Goal: Task Accomplishment & Management: Manage account settings

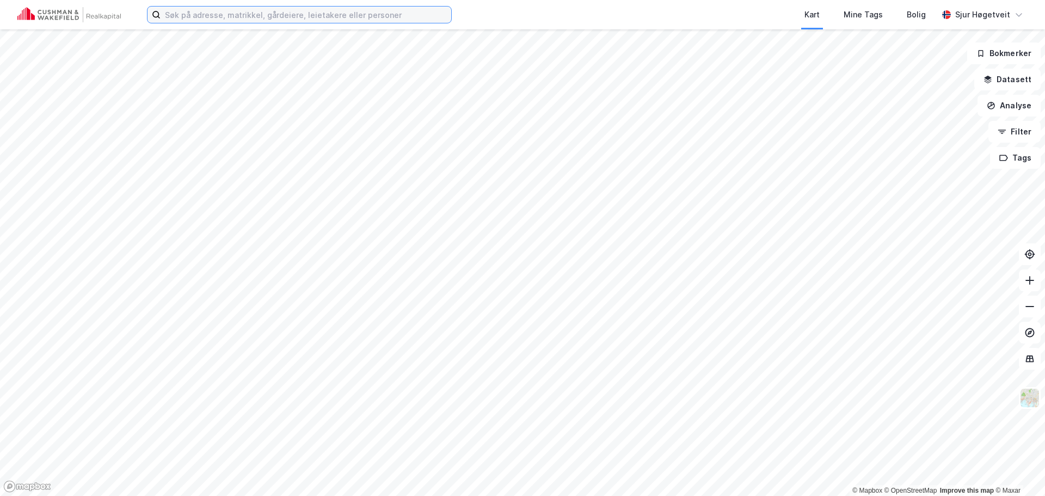
click at [343, 7] on input at bounding box center [306, 15] width 291 height 16
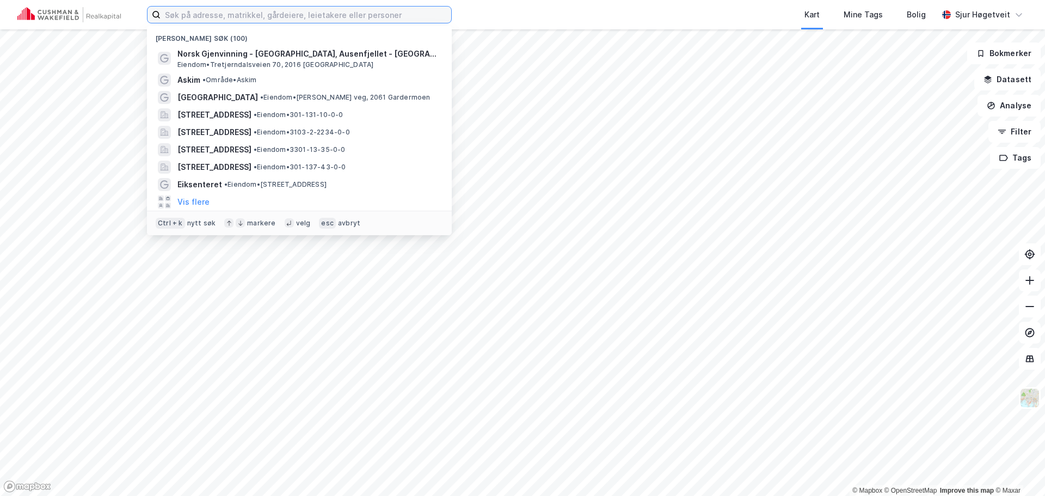
click at [343, 11] on input at bounding box center [306, 15] width 291 height 16
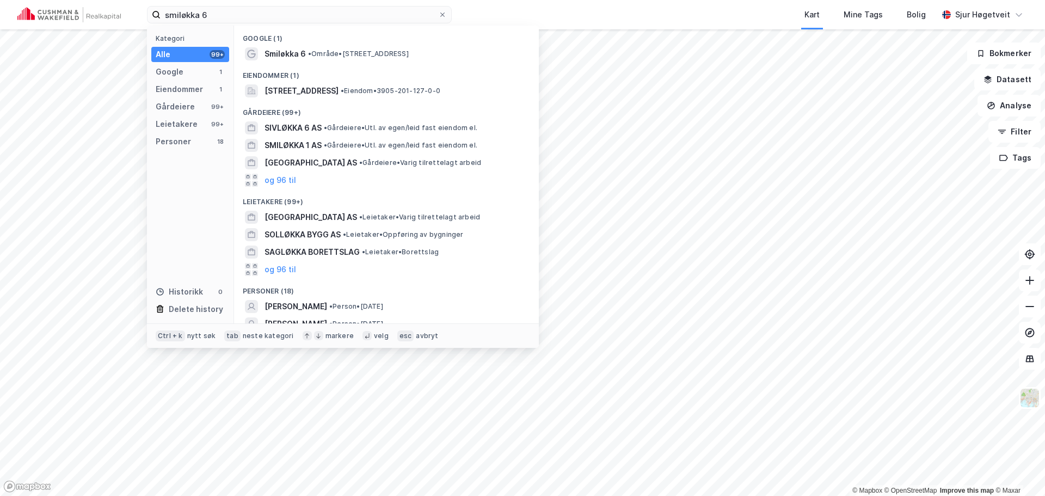
click at [395, 80] on div "Eiendommer (1)" at bounding box center [386, 73] width 305 height 20
click at [396, 82] on div "Smiløkka 6, 3173, VEAR, TØNSBERG • Eiendom • 3905-201-127-0-0" at bounding box center [386, 90] width 287 height 17
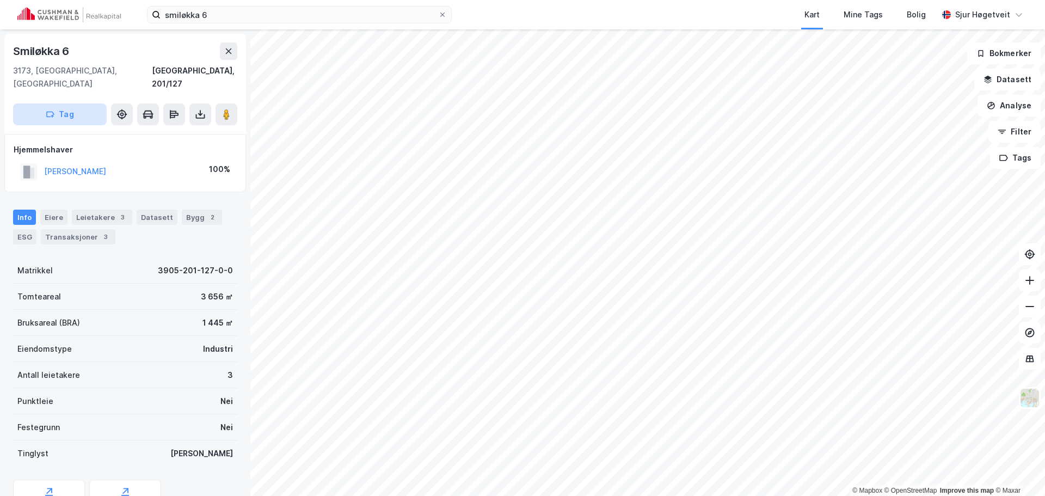
click at [93, 105] on button "Tag" at bounding box center [60, 114] width 94 height 22
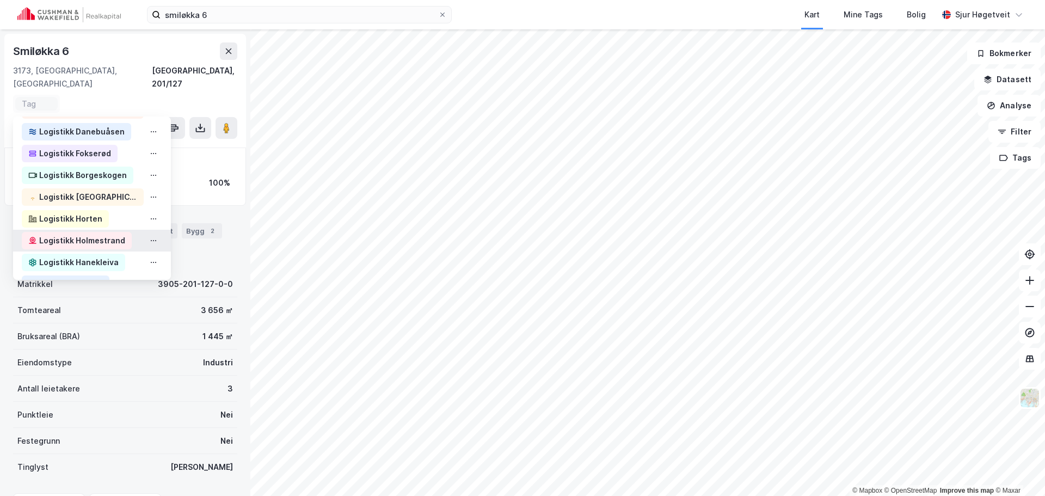
scroll to position [163, 0]
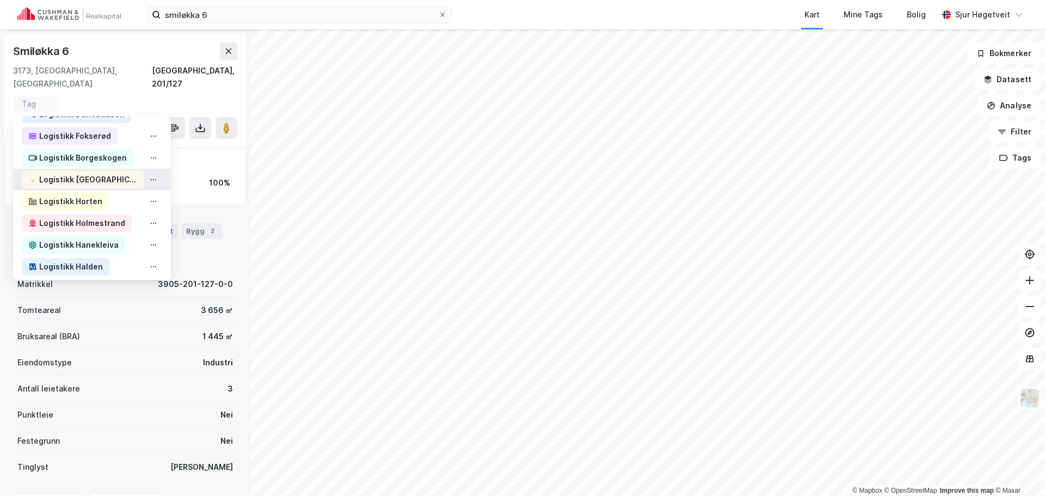
click at [103, 173] on div "Logistikk [GEOGRAPHIC_DATA]" at bounding box center [88, 179] width 98 height 13
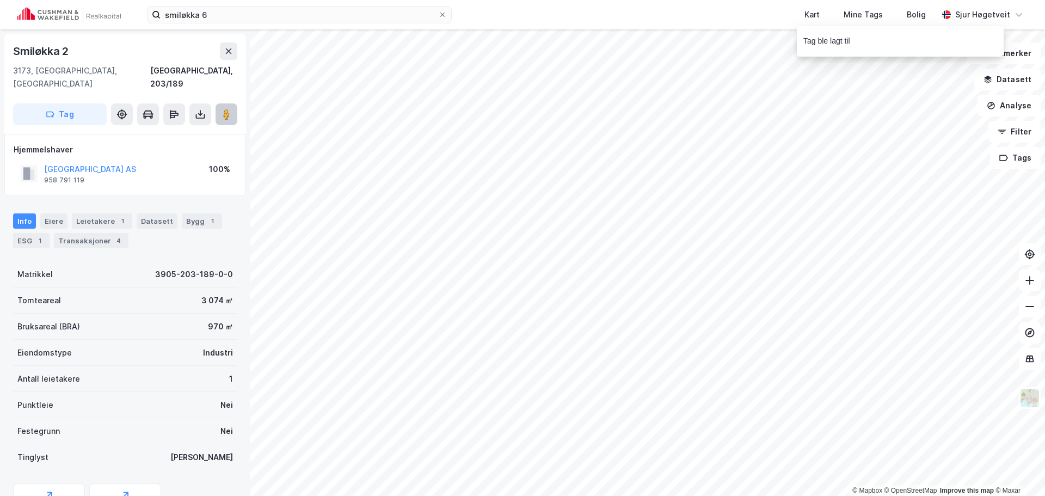
click at [226, 109] on image at bounding box center [226, 114] width 7 height 11
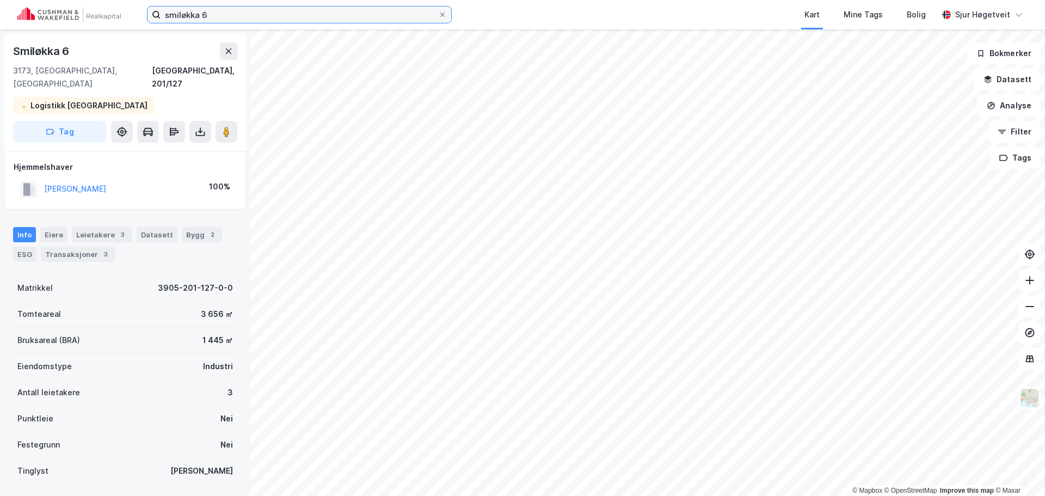
click at [265, 8] on input "smiløkka 6" at bounding box center [300, 15] width 278 height 16
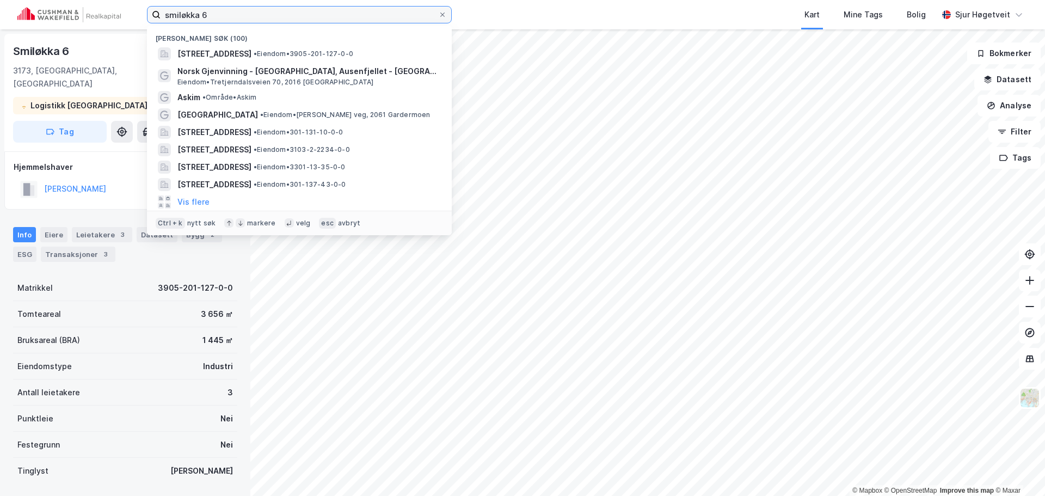
click at [265, 8] on input "smiløkka 6" at bounding box center [300, 15] width 278 height 16
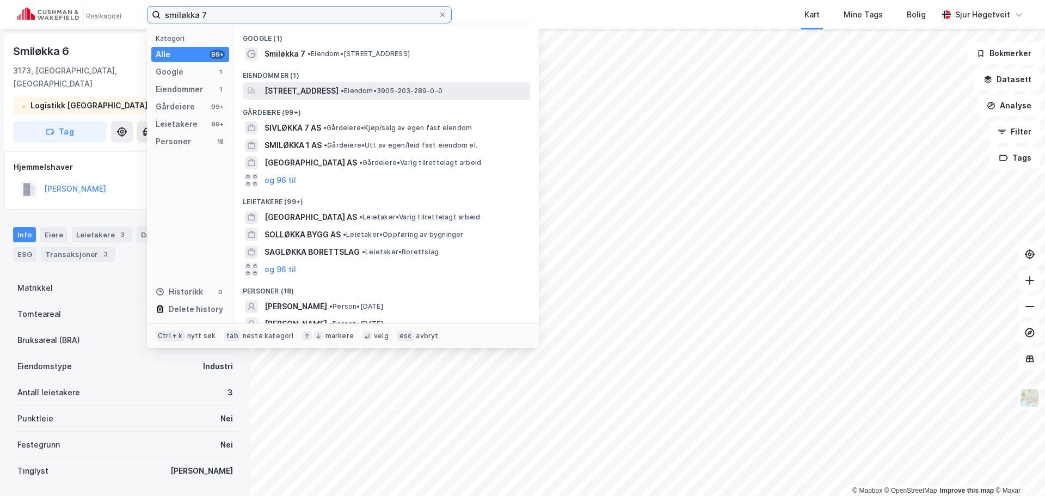
type input "smiløkka 7"
click at [339, 86] on span "[STREET_ADDRESS]" at bounding box center [302, 90] width 74 height 13
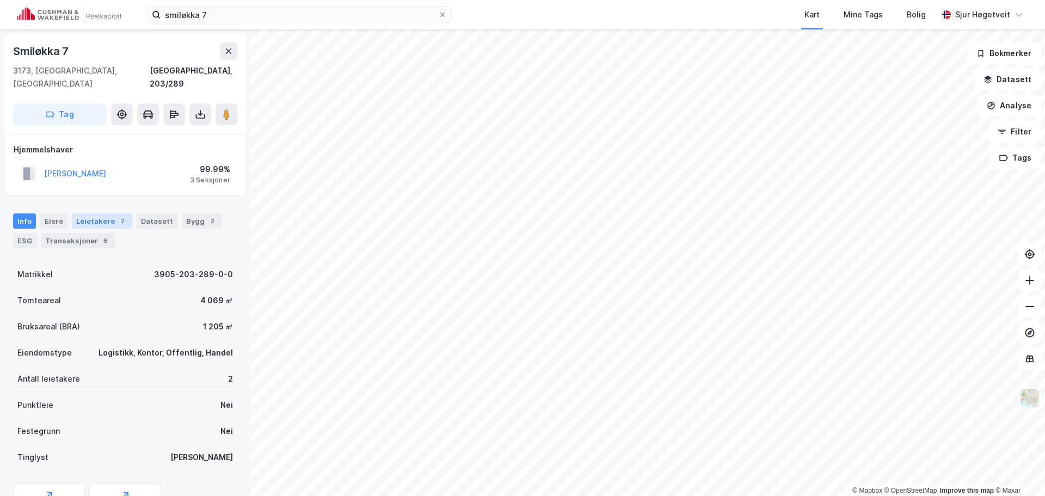
click at [119, 216] on div "2" at bounding box center [122, 221] width 11 height 11
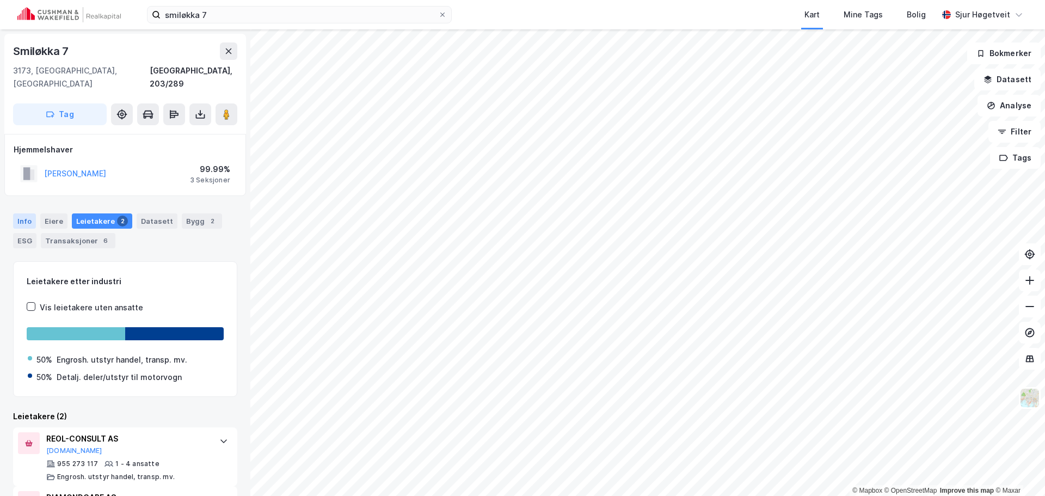
click at [32, 213] on div "Info" at bounding box center [24, 220] width 23 height 15
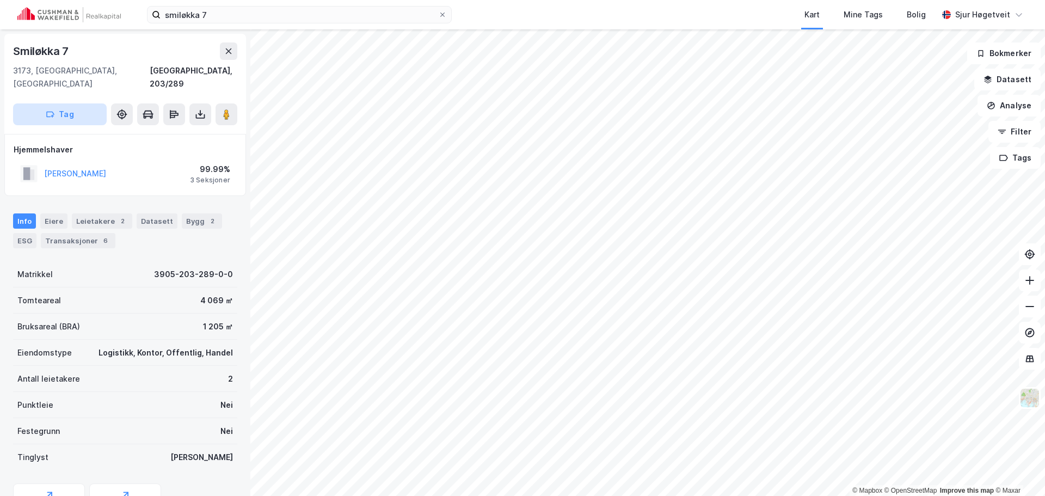
click at [74, 111] on button "Tag" at bounding box center [60, 114] width 94 height 22
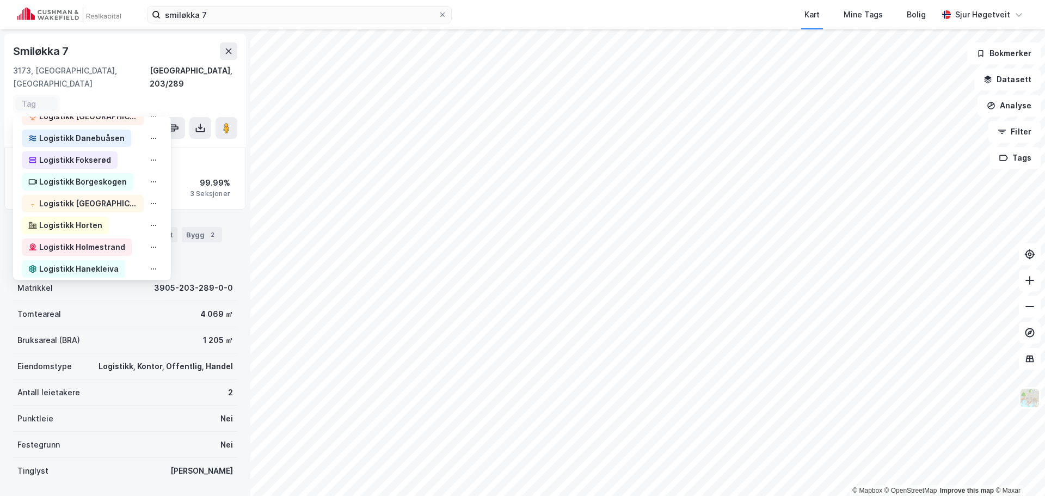
scroll to position [163, 0]
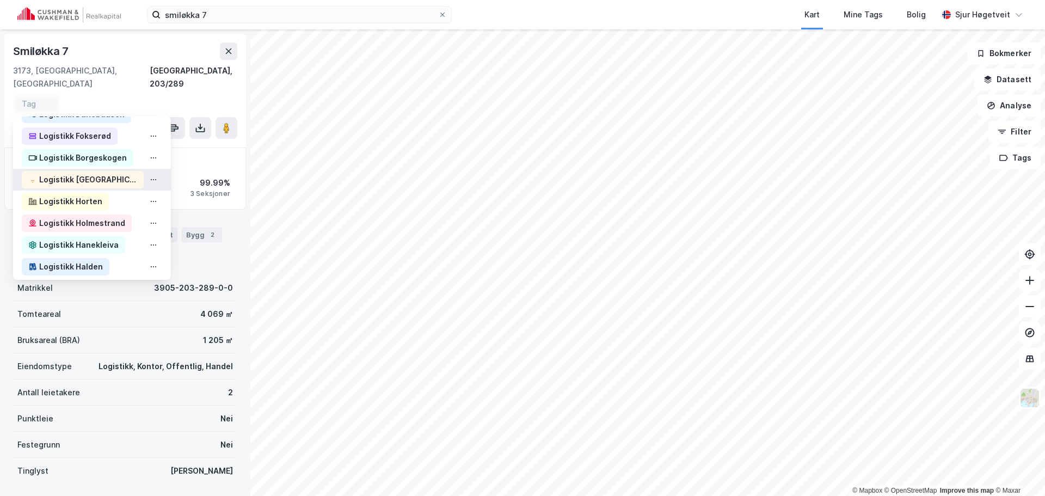
click at [103, 173] on div "Logistikk [GEOGRAPHIC_DATA]" at bounding box center [88, 179] width 98 height 13
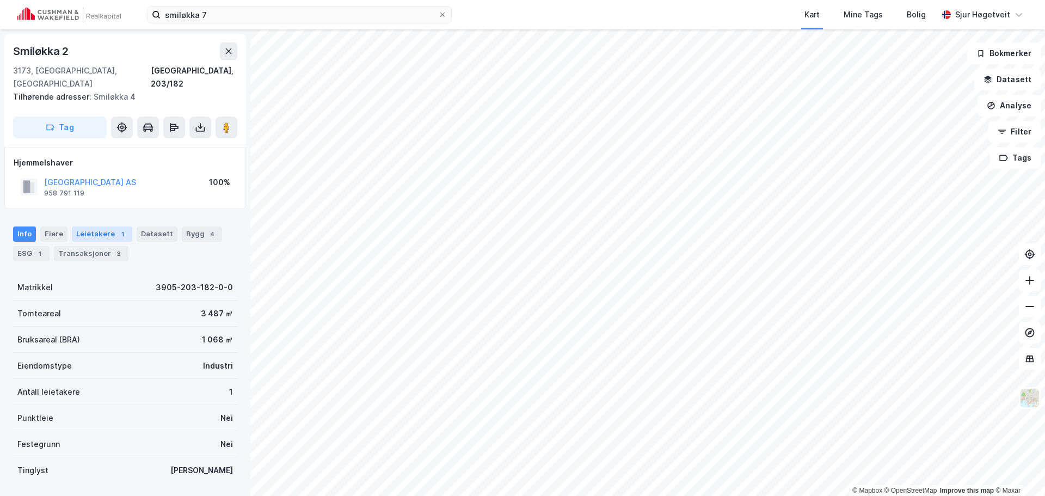
click at [117, 229] on div "1" at bounding box center [122, 234] width 11 height 11
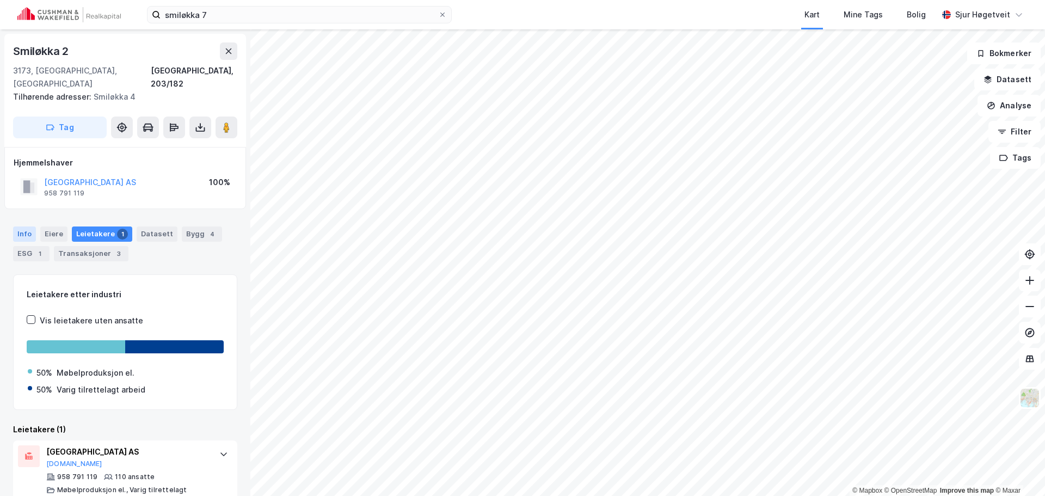
click at [31, 226] on div "Info" at bounding box center [24, 233] width 23 height 15
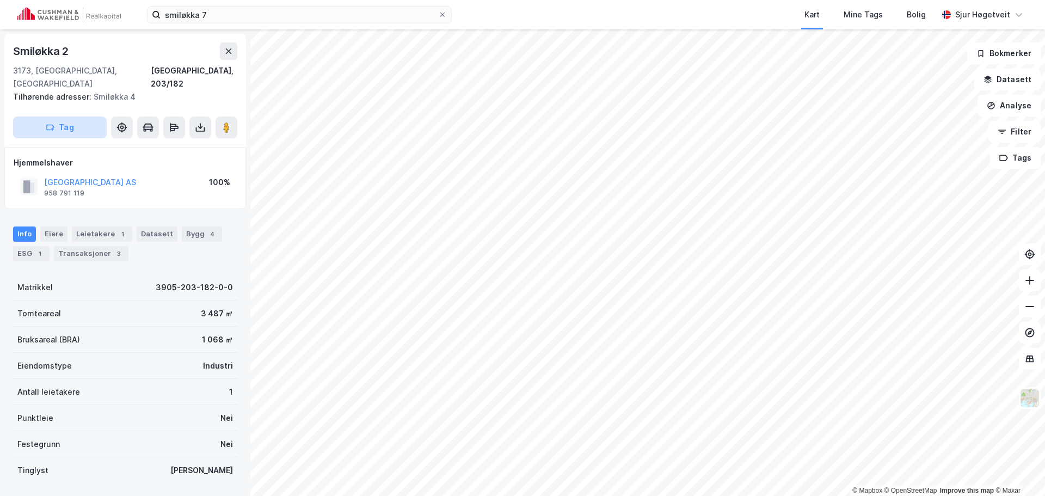
click at [93, 120] on button "Tag" at bounding box center [60, 127] width 94 height 22
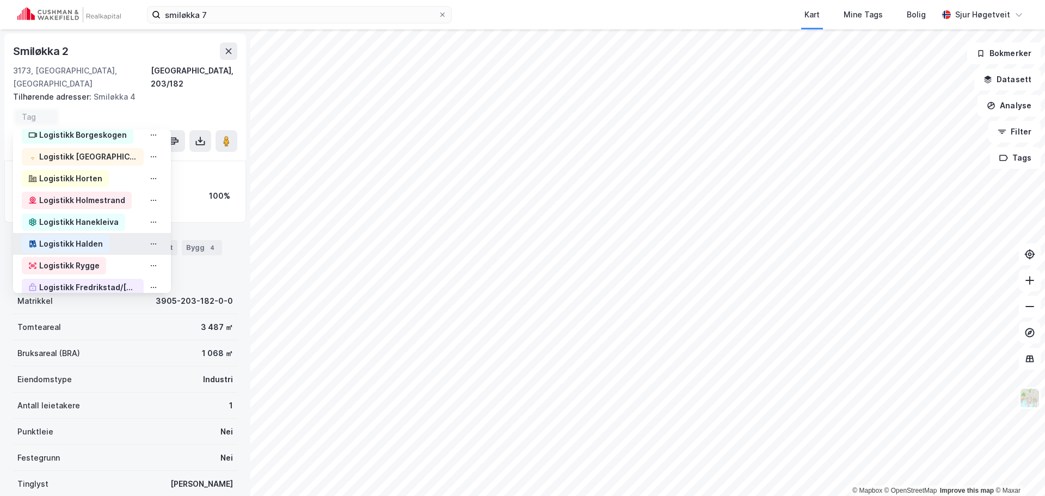
scroll to position [218, 0]
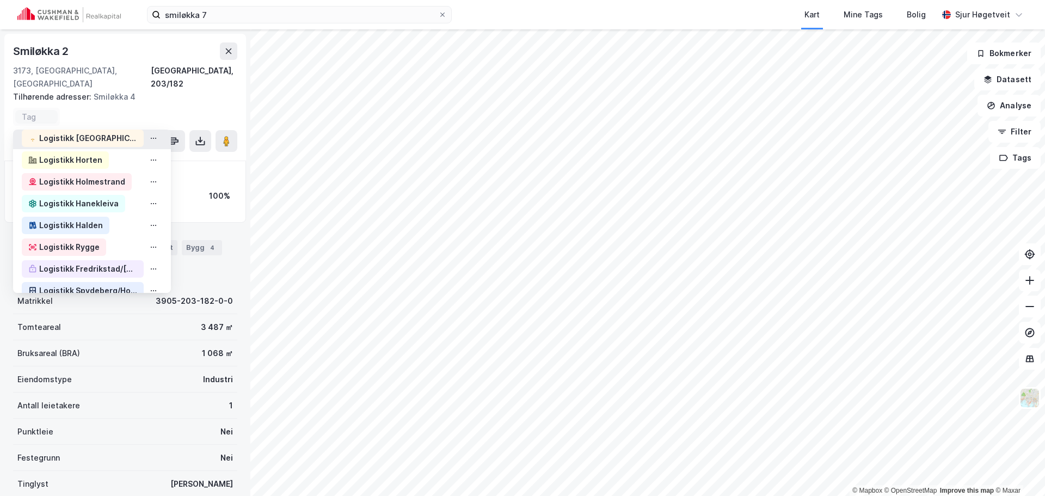
click at [110, 130] on div "Logistikk [GEOGRAPHIC_DATA]" at bounding box center [83, 138] width 122 height 17
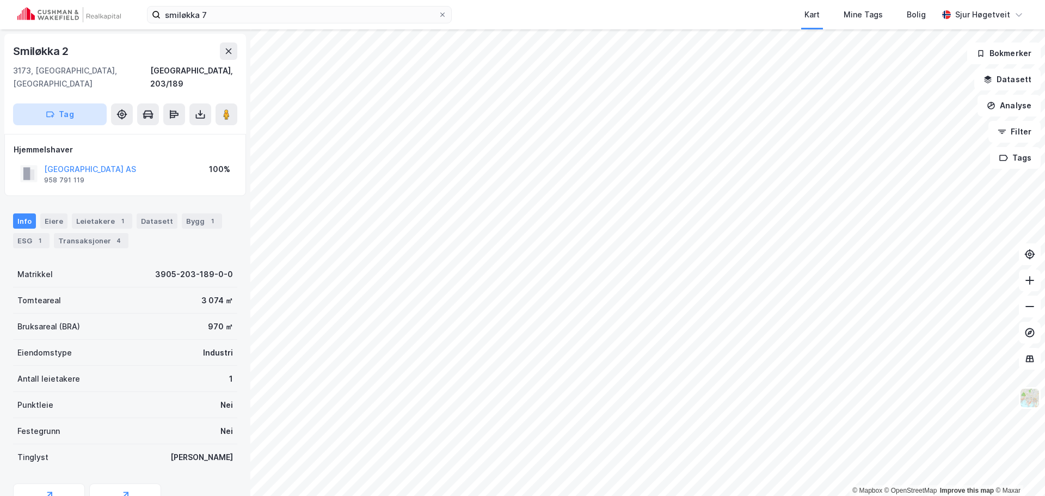
click at [96, 103] on button "Tag" at bounding box center [60, 114] width 94 height 22
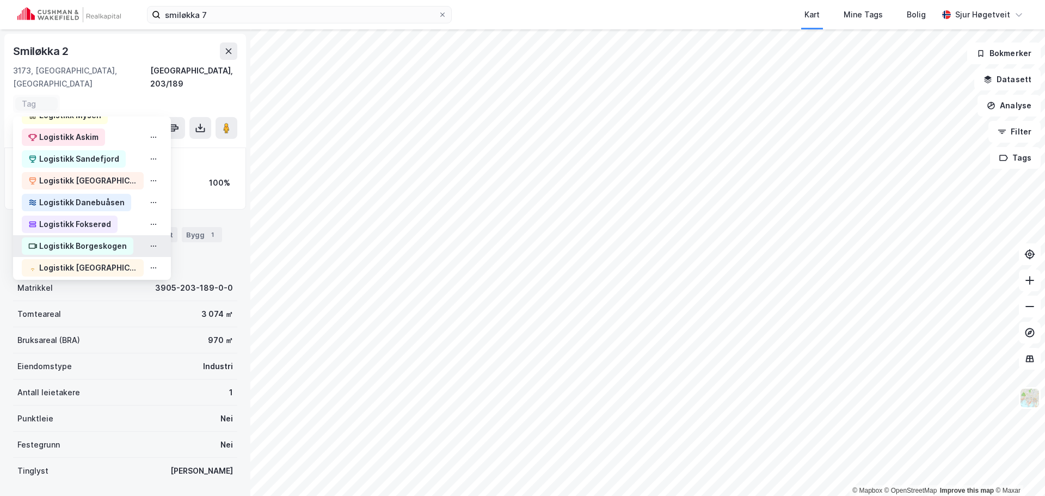
scroll to position [109, 0]
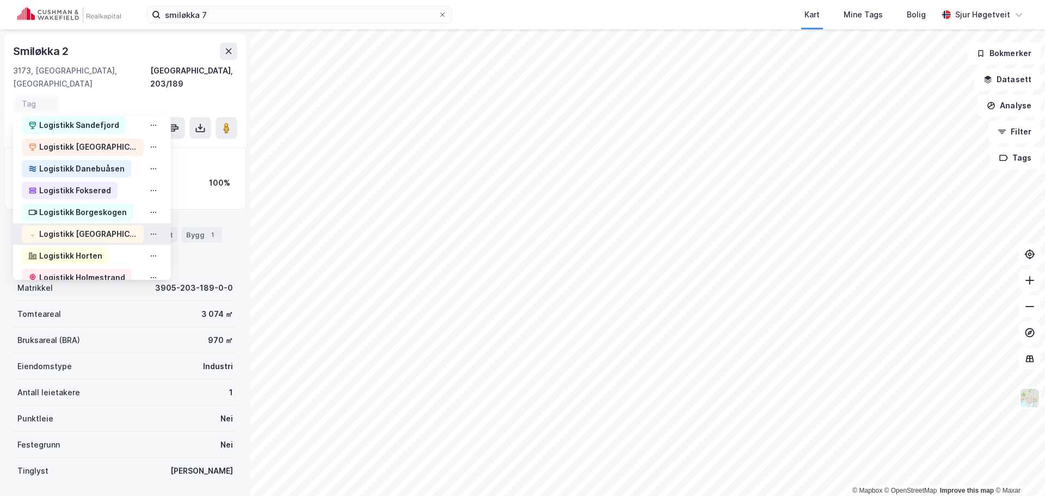
click at [109, 228] on div "Logistikk [GEOGRAPHIC_DATA]" at bounding box center [88, 234] width 98 height 13
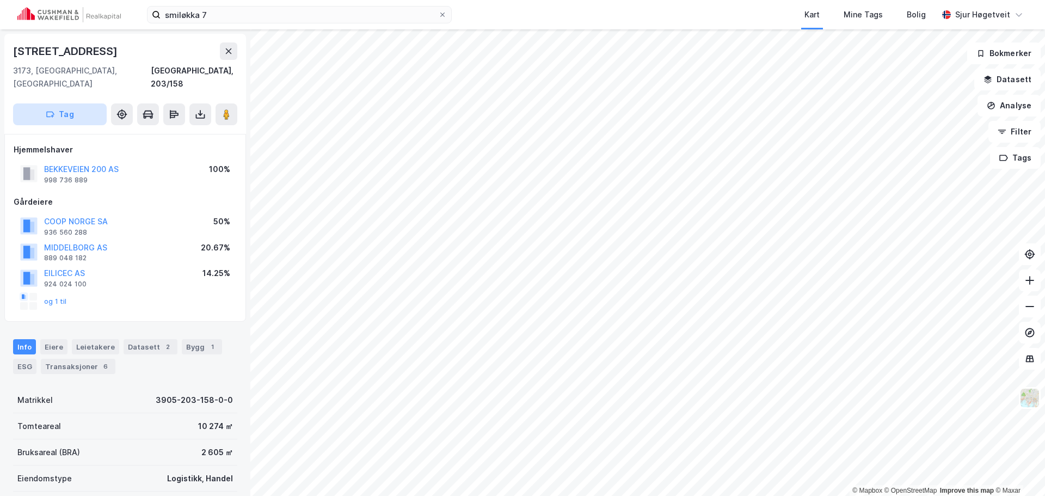
click at [80, 103] on button "Tag" at bounding box center [60, 114] width 94 height 22
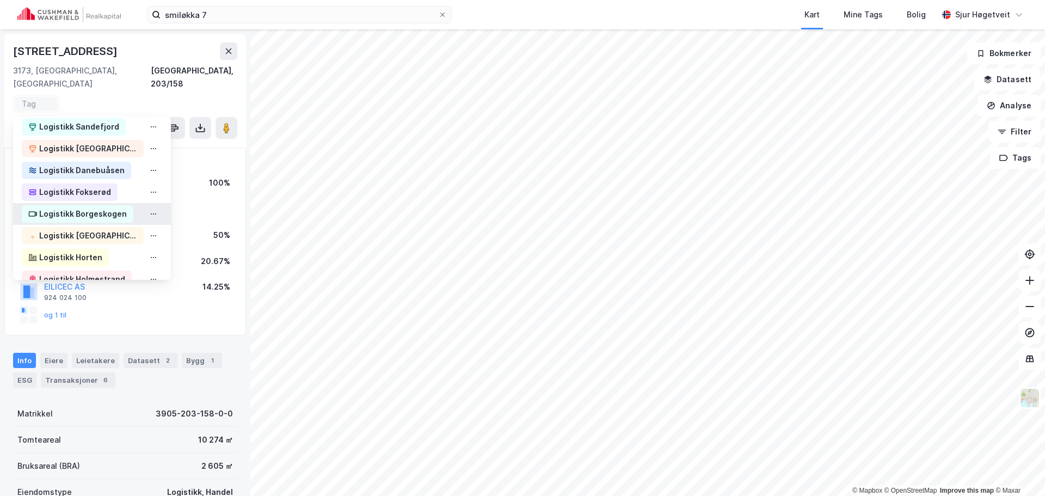
scroll to position [109, 0]
click at [112, 225] on div "Logistikk [GEOGRAPHIC_DATA]" at bounding box center [83, 233] width 122 height 17
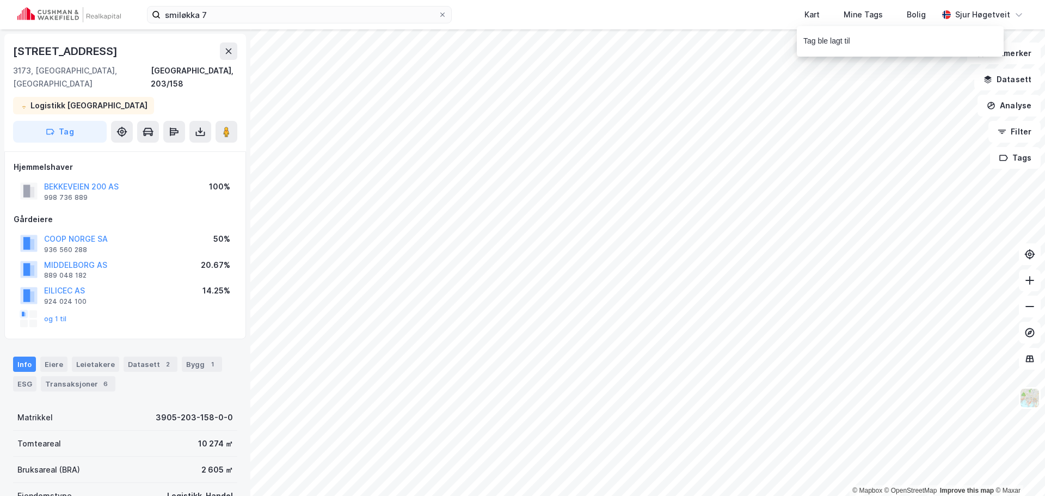
click at [674, 15] on div "Kart Mine Tags Bolig" at bounding box center [721, 14] width 434 height 29
click at [232, 121] on button at bounding box center [227, 132] width 22 height 22
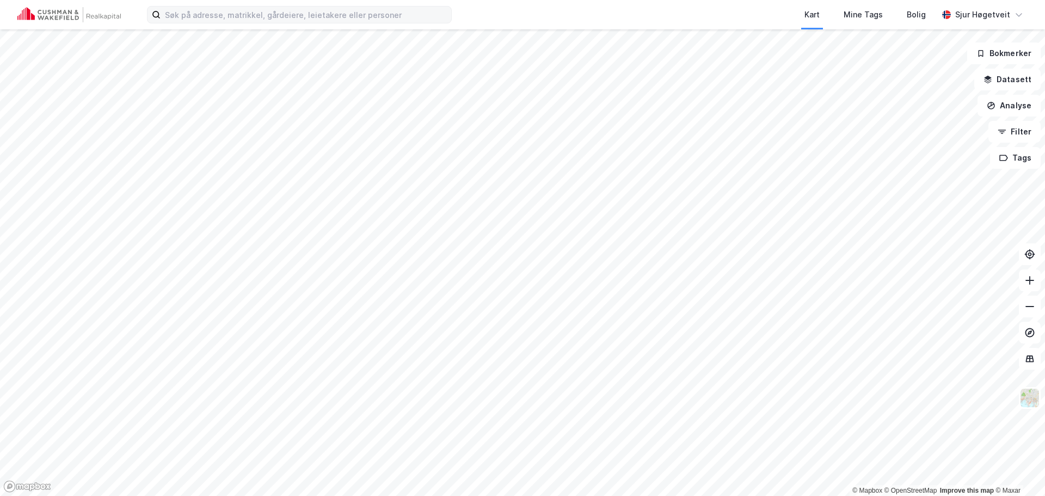
click at [284, 22] on div "Kart Mine Tags Bolig [PERSON_NAME]" at bounding box center [522, 14] width 1045 height 29
click at [285, 19] on input at bounding box center [306, 15] width 291 height 16
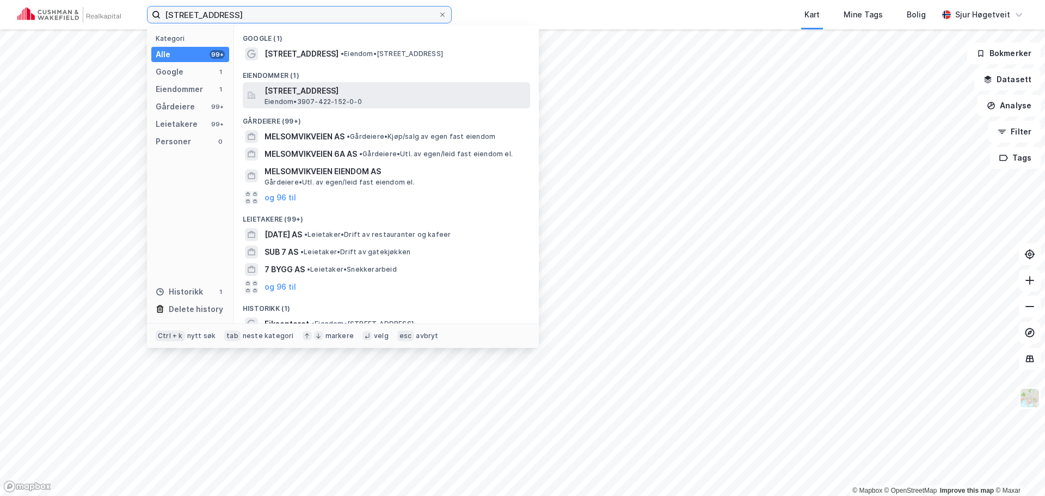
type input "[STREET_ADDRESS]"
click at [408, 86] on span "[STREET_ADDRESS]" at bounding box center [395, 90] width 261 height 13
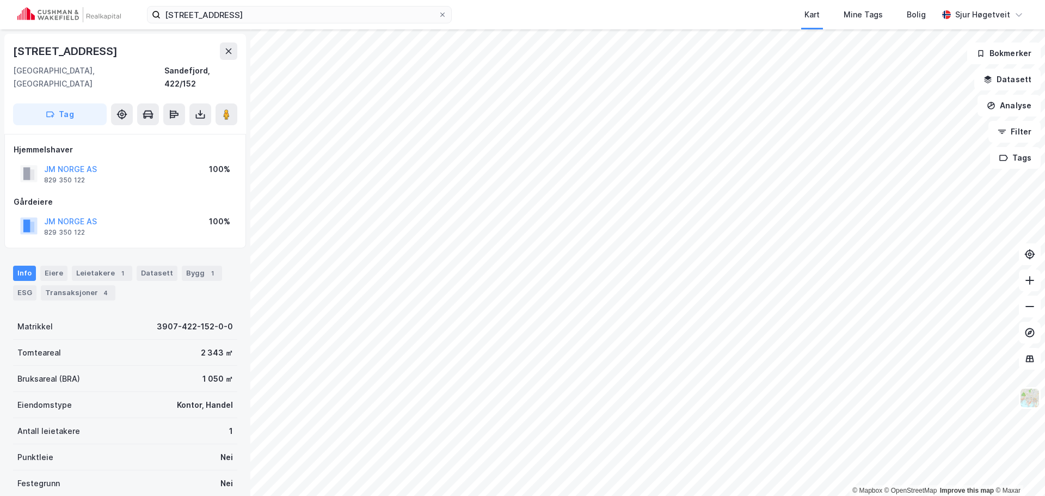
click at [125, 268] on div "Info [PERSON_NAME] 1 Datasett Bygg 1 ESG Transaksjoner 4" at bounding box center [125, 283] width 224 height 35
click at [126, 266] on div "Leietakere 1" at bounding box center [102, 273] width 60 height 15
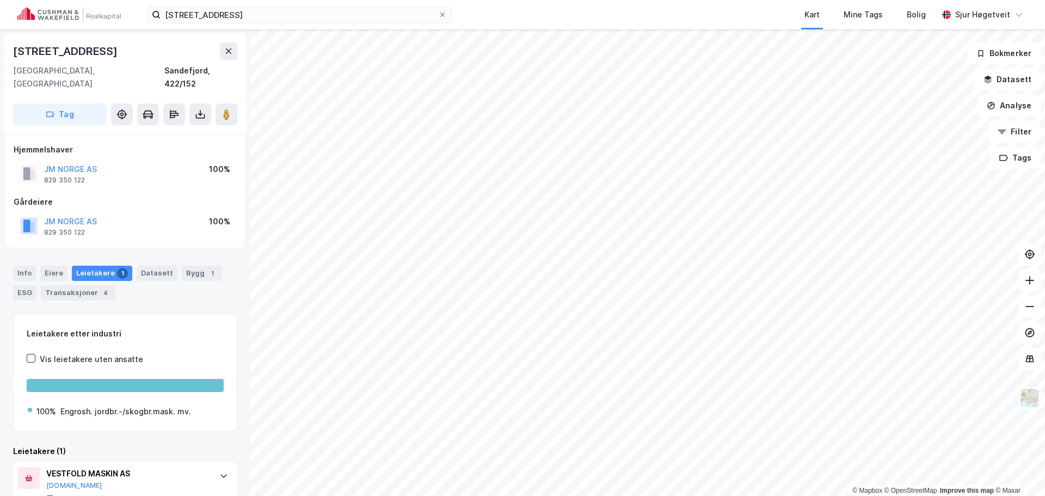
scroll to position [25, 0]
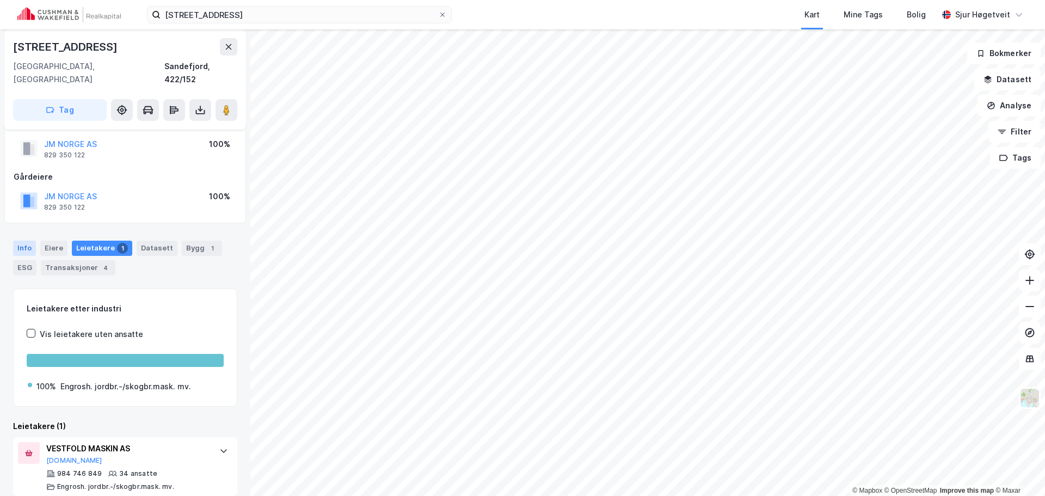
click at [23, 241] on div "Info" at bounding box center [24, 248] width 23 height 15
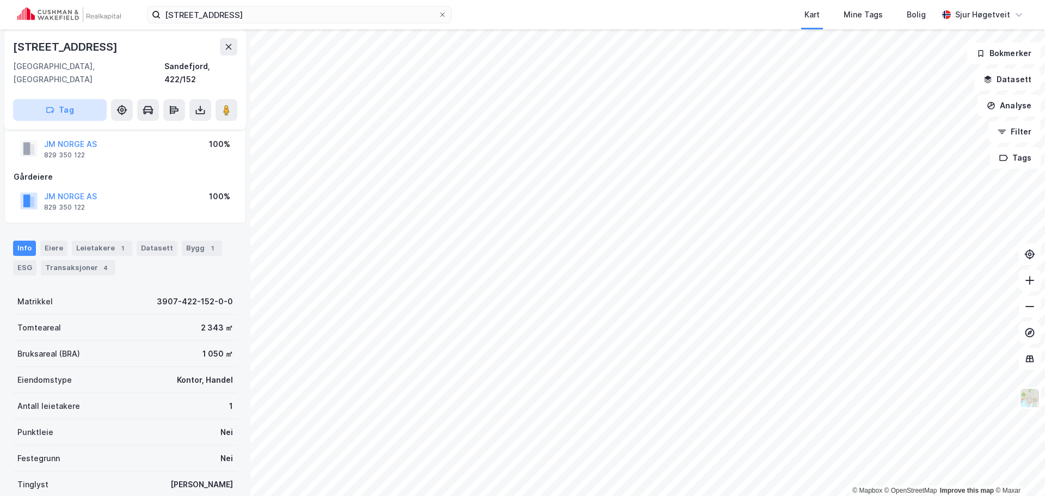
click at [86, 99] on button "Tag" at bounding box center [60, 110] width 94 height 22
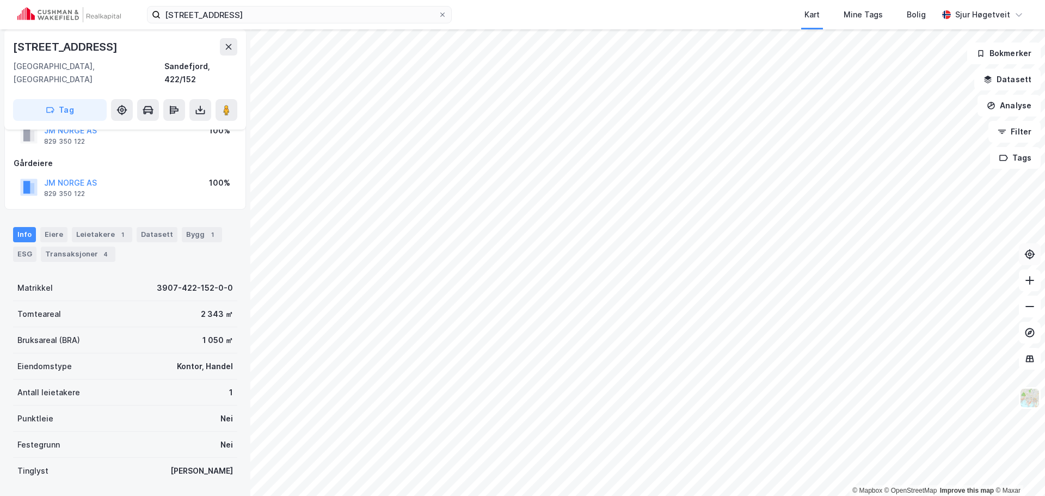
scroll to position [25, 0]
